Goal: Information Seeking & Learning: Learn about a topic

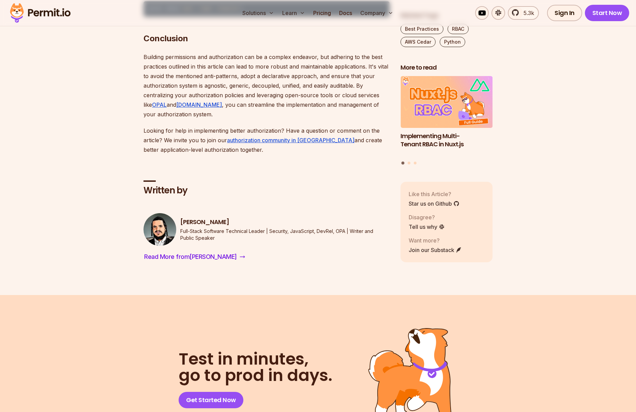
scroll to position [2492, 0]
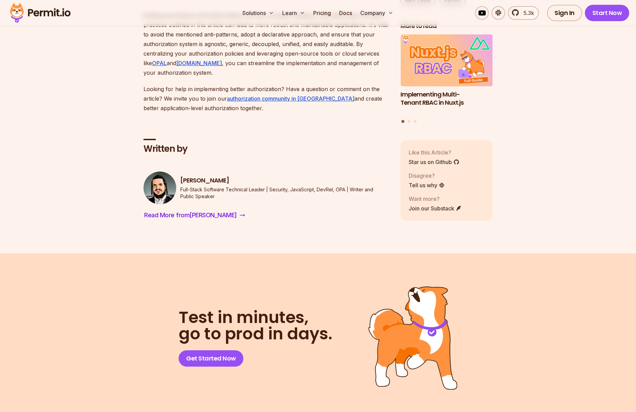
click at [48, 13] on img at bounding box center [40, 12] width 67 height 23
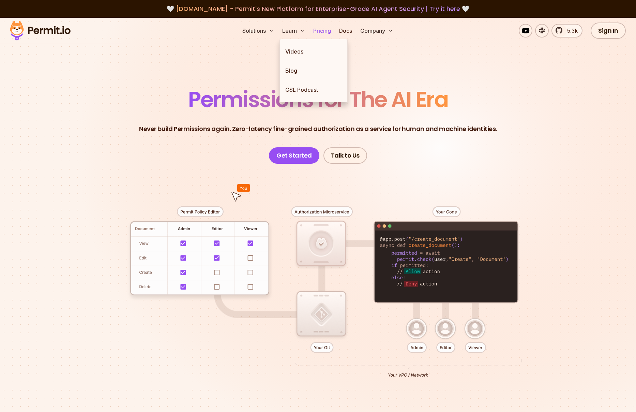
click at [328, 33] on link "Pricing" at bounding box center [322, 31] width 23 height 14
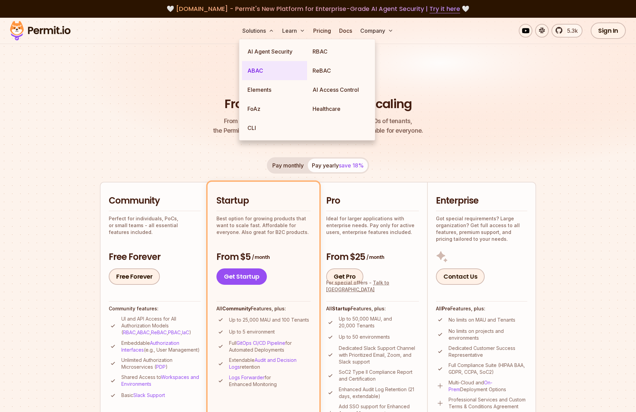
click at [255, 70] on link "ABAC" at bounding box center [274, 70] width 65 height 19
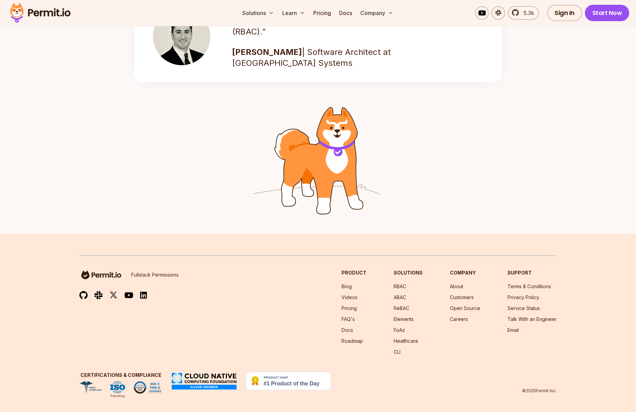
scroll to position [1016, 0]
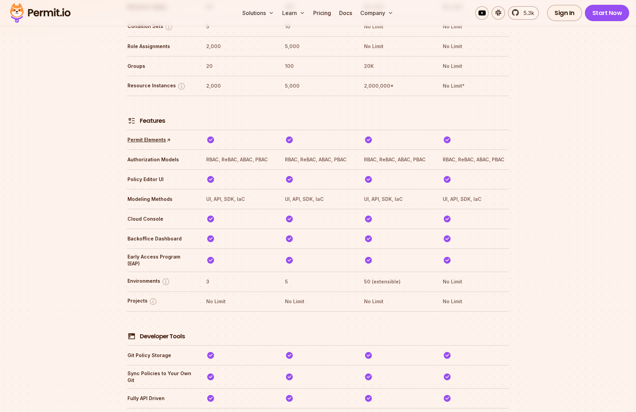
scroll to position [741, 0]
